Goal: Answer question/provide support

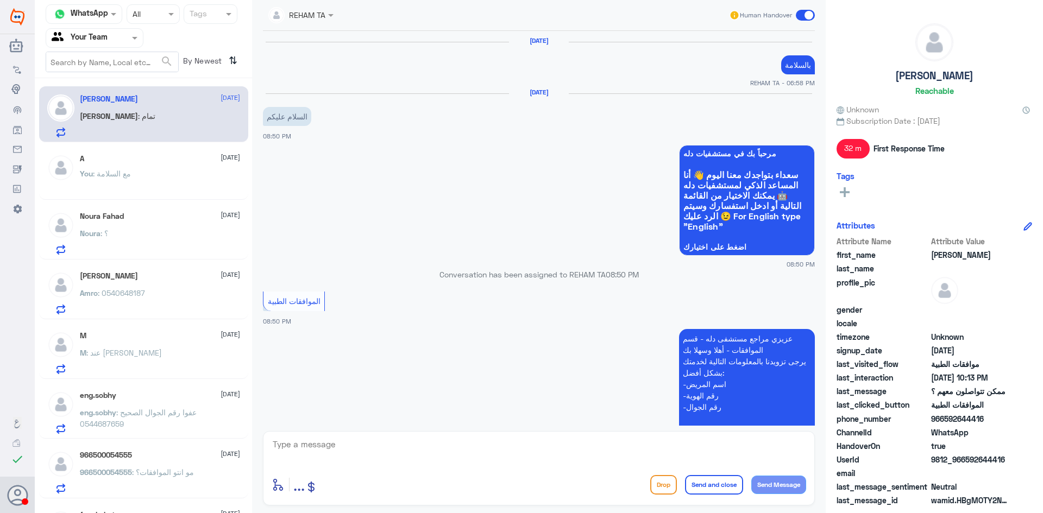
scroll to position [697, 0]
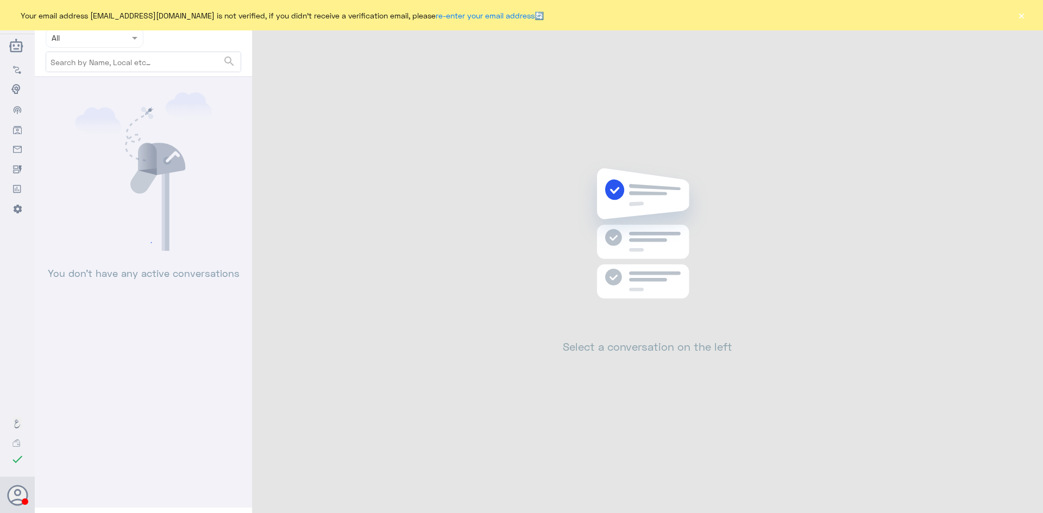
click at [1021, 16] on button "×" at bounding box center [1020, 15] width 11 height 11
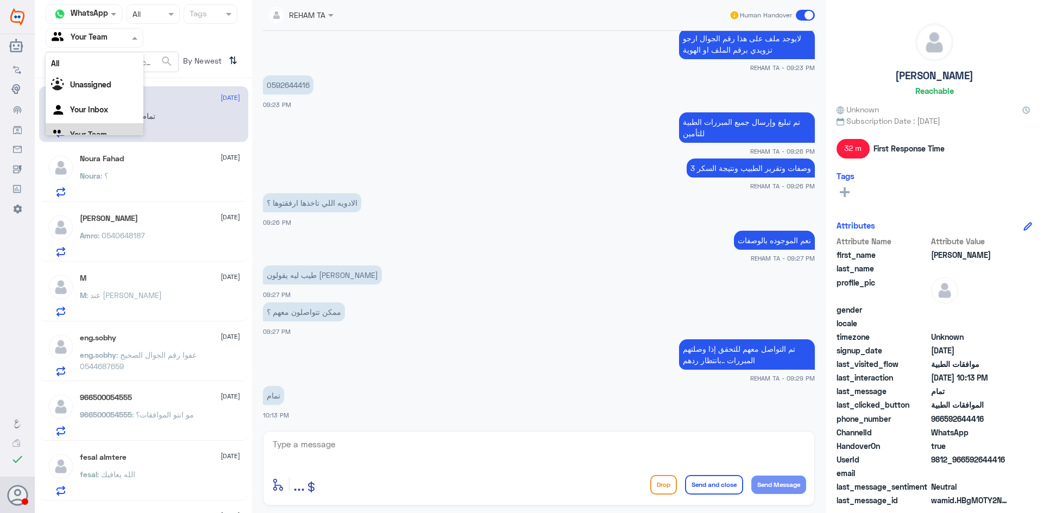
click at [100, 42] on input "text" at bounding box center [82, 37] width 60 height 12
click at [109, 115] on div "Your Inbox" at bounding box center [95, 110] width 98 height 25
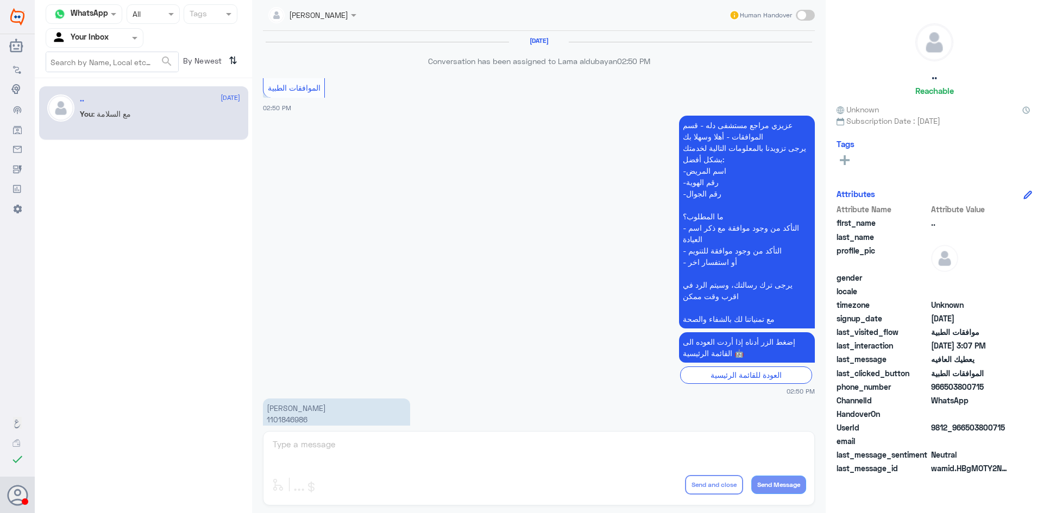
scroll to position [549, 0]
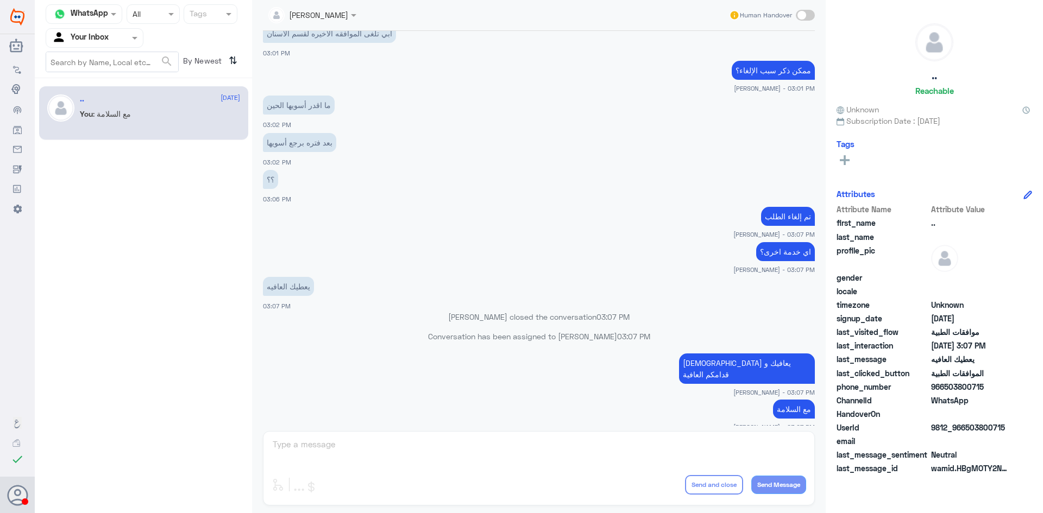
drag, startPoint x: 445, startPoint y: 450, endPoint x: 433, endPoint y: 444, distance: 13.1
click at [440, 449] on div "Abdullah Alnouwasir Human Handover 15 Sep 2025 Conversation has been assigned t…" at bounding box center [538, 258] width 573 height 516
click at [433, 444] on div "Abdullah Alnouwasir Human Handover 15 Sep 2025 Conversation has been assigned t…" at bounding box center [538, 258] width 573 height 516
drag, startPoint x: 430, startPoint y: 445, endPoint x: 420, endPoint y: 446, distance: 9.3
click at [422, 446] on div "Abdullah Alnouwasir Human Handover 15 Sep 2025 Conversation has been assigned t…" at bounding box center [538, 258] width 573 height 516
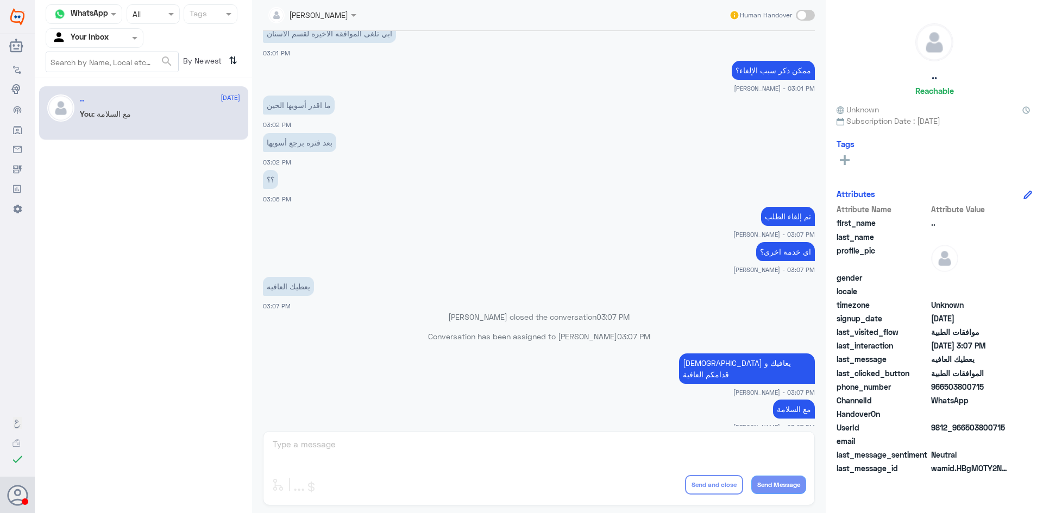
drag, startPoint x: 411, startPoint y: 445, endPoint x: 417, endPoint y: 446, distance: 6.2
click at [413, 446] on div "Abdullah Alnouwasir Human Handover 15 Sep 2025 Conversation has been assigned t…" at bounding box center [538, 258] width 573 height 516
drag, startPoint x: 482, startPoint y: 453, endPoint x: 662, endPoint y: 408, distance: 185.8
click at [507, 451] on div "Abdullah Alnouwasir Human Handover 15 Sep 2025 Conversation has been assigned t…" at bounding box center [538, 258] width 573 height 516
click at [141, 123] on div "You : مع السلامة" at bounding box center [160, 123] width 160 height 24
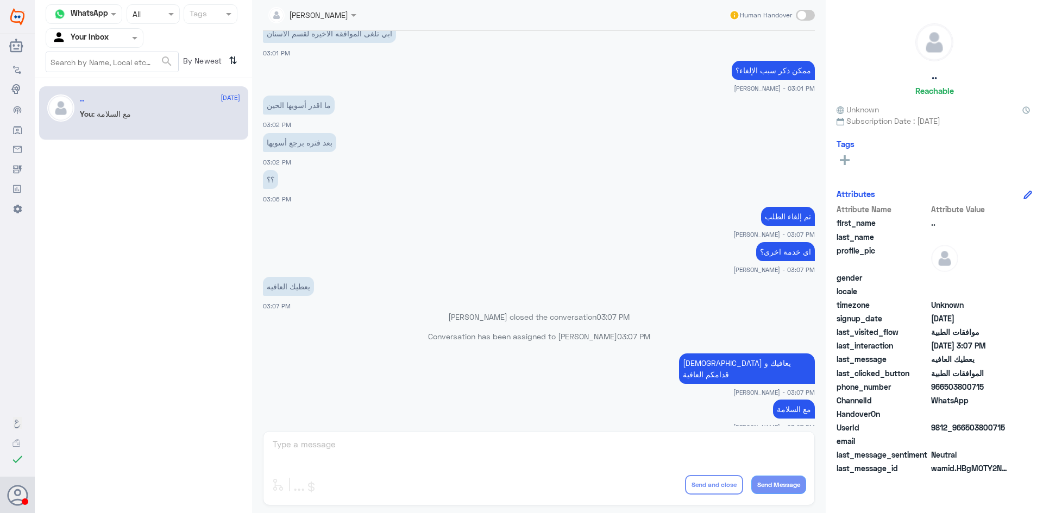
click at [157, 131] on div "You : مع السلامة" at bounding box center [160, 123] width 160 height 24
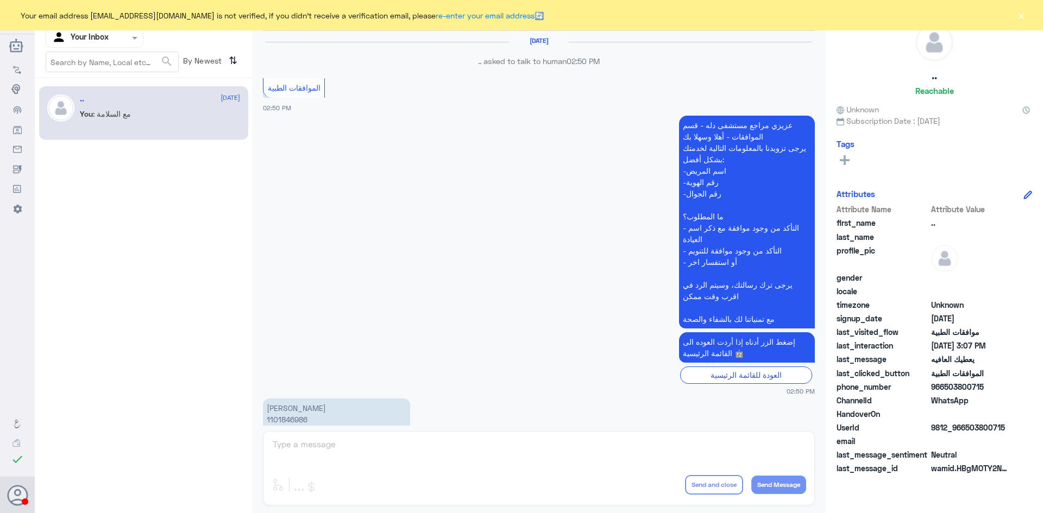
scroll to position [549, 0]
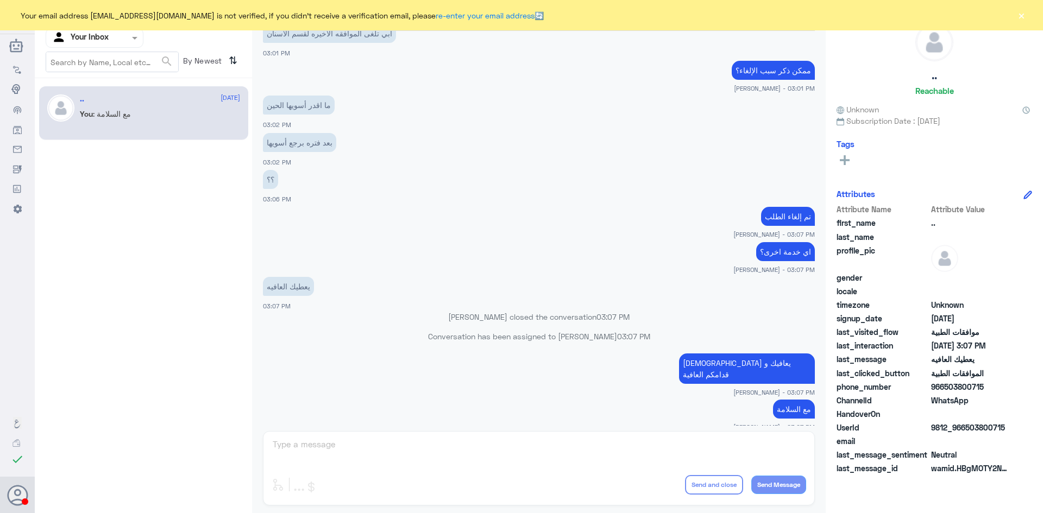
click at [1021, 17] on button "×" at bounding box center [1020, 15] width 11 height 11
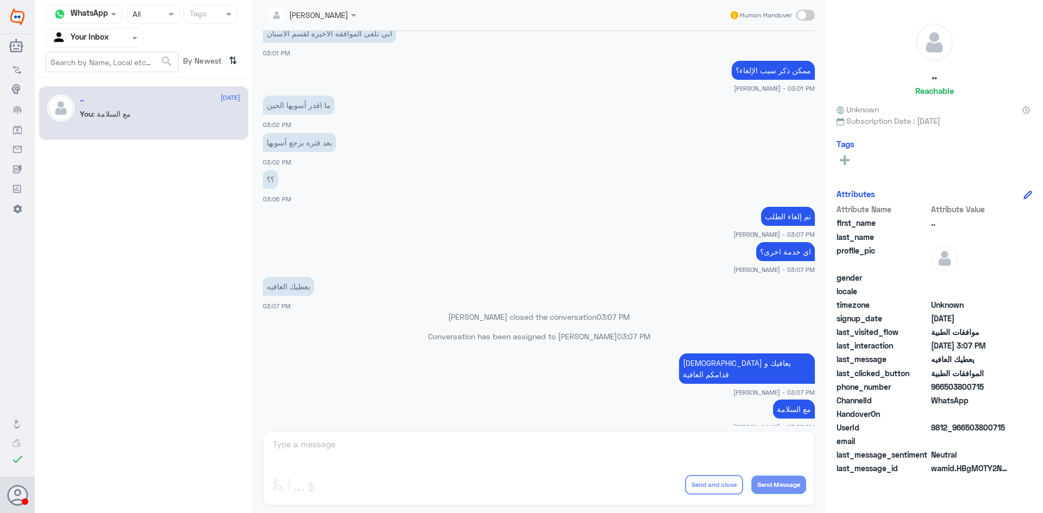
click at [330, 20] on input "text" at bounding box center [298, 14] width 61 height 12
click at [339, 38] on div "Unassigned" at bounding box center [315, 40] width 95 height 19
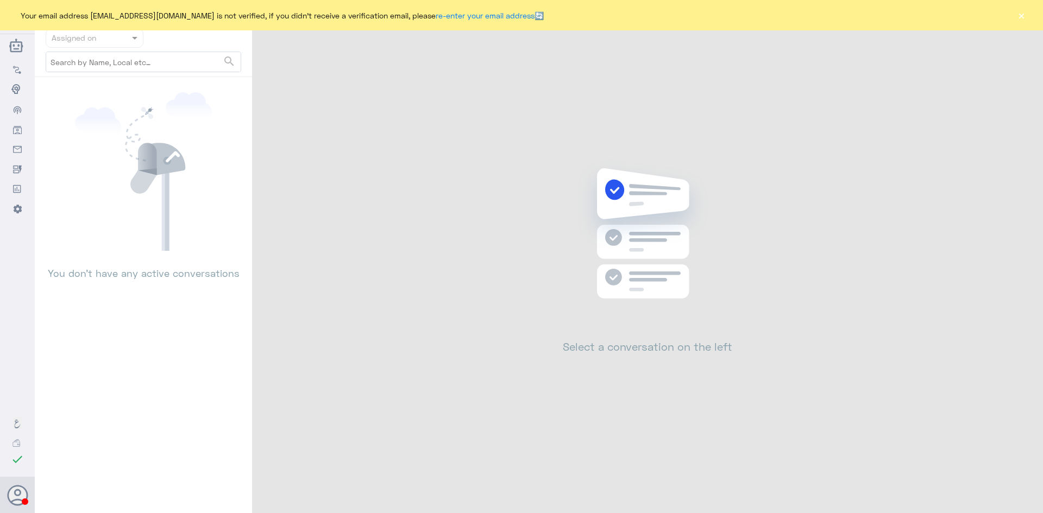
click at [1021, 19] on button "×" at bounding box center [1020, 15] width 11 height 11
